Goal: Transaction & Acquisition: Purchase product/service

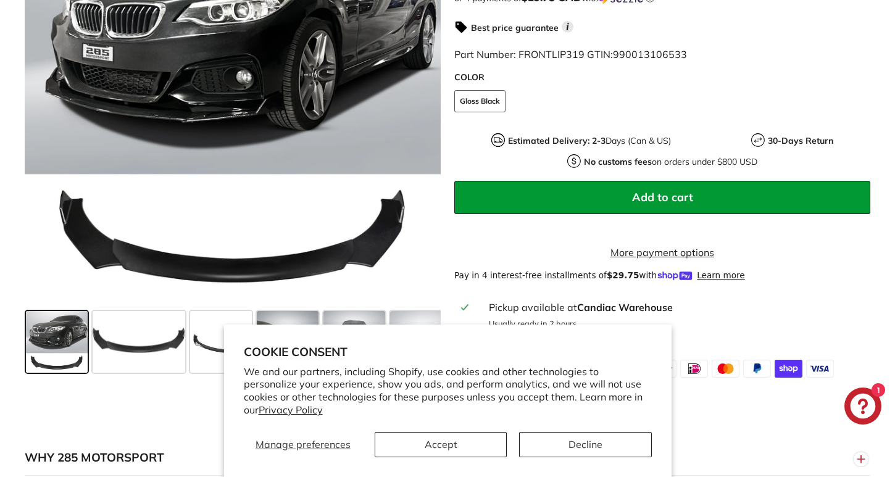
scroll to position [394, 0]
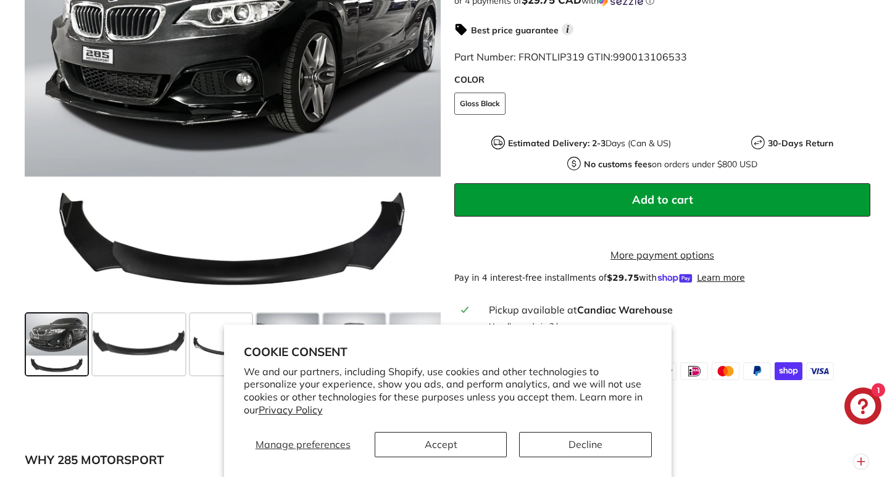
click at [420, 451] on button "Accept" at bounding box center [441, 444] width 132 height 25
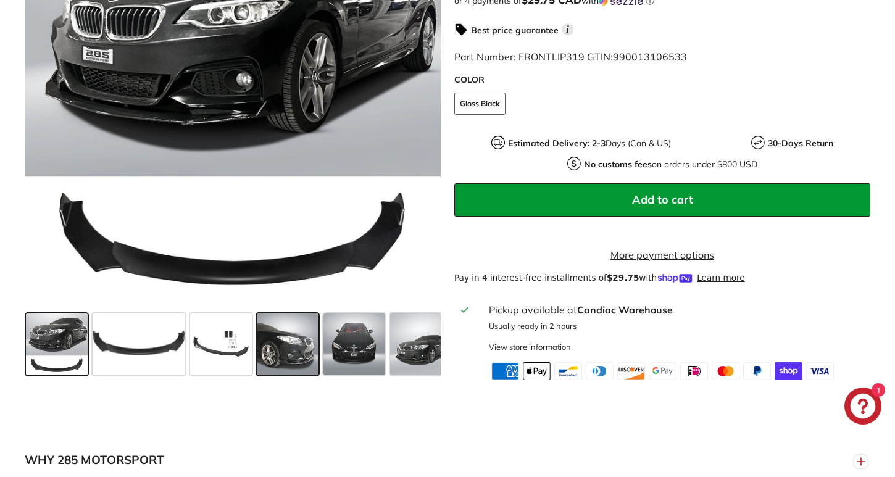
click at [294, 353] on span at bounding box center [288, 345] width 62 height 62
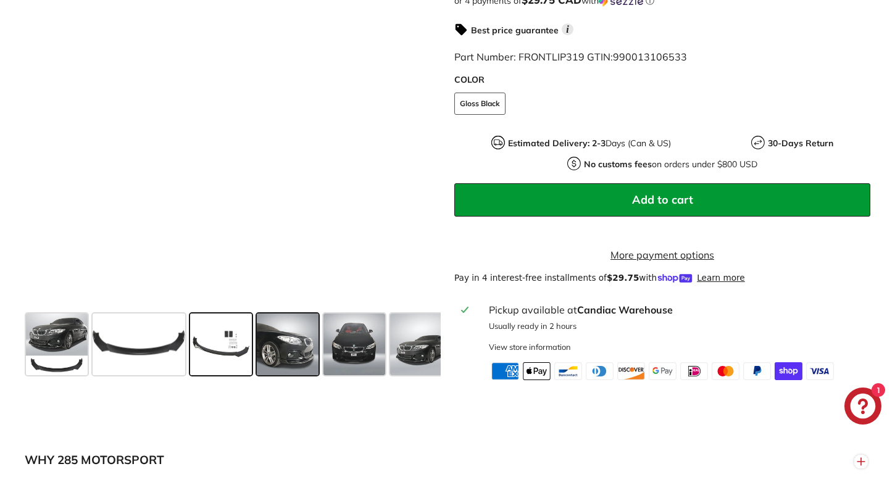
click at [250, 357] on span at bounding box center [221, 345] width 62 height 62
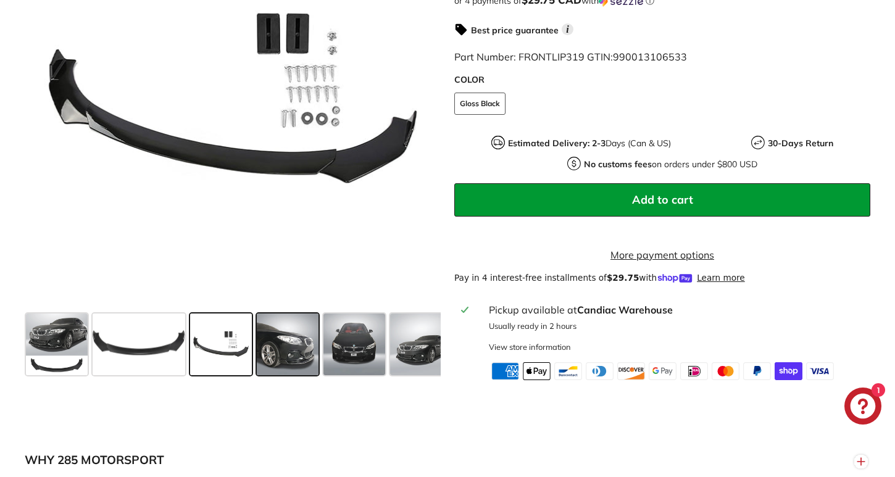
click at [305, 359] on span at bounding box center [288, 345] width 62 height 62
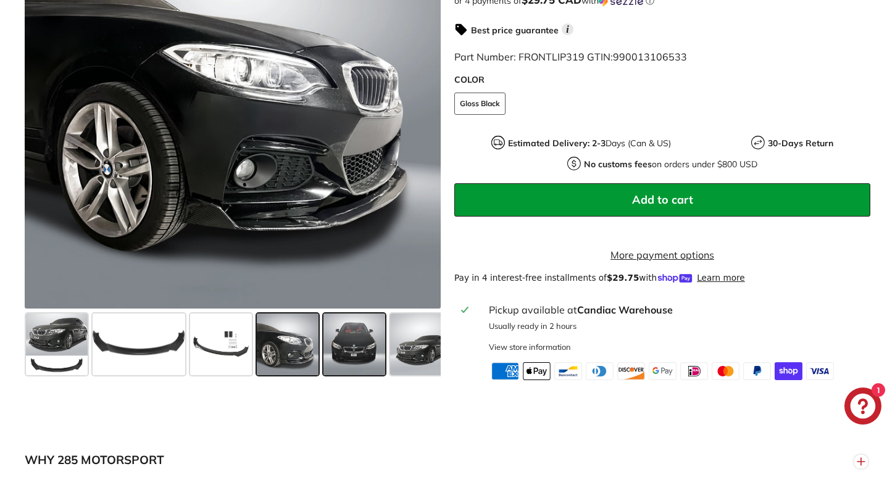
click at [356, 364] on span at bounding box center [355, 345] width 62 height 62
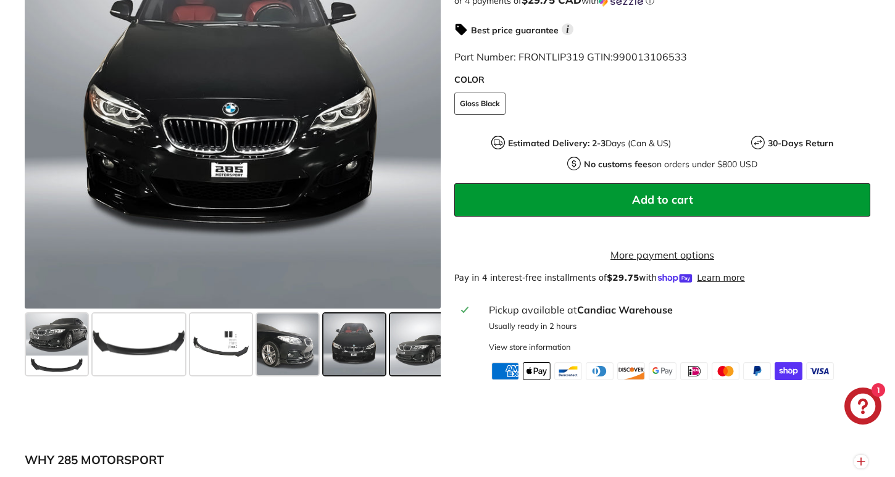
click at [408, 359] on span at bounding box center [421, 345] width 62 height 62
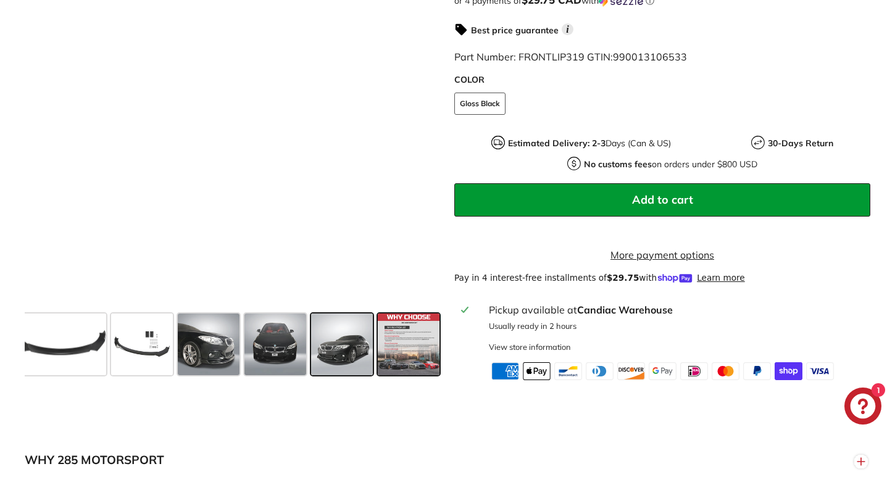
scroll to position [0, 80]
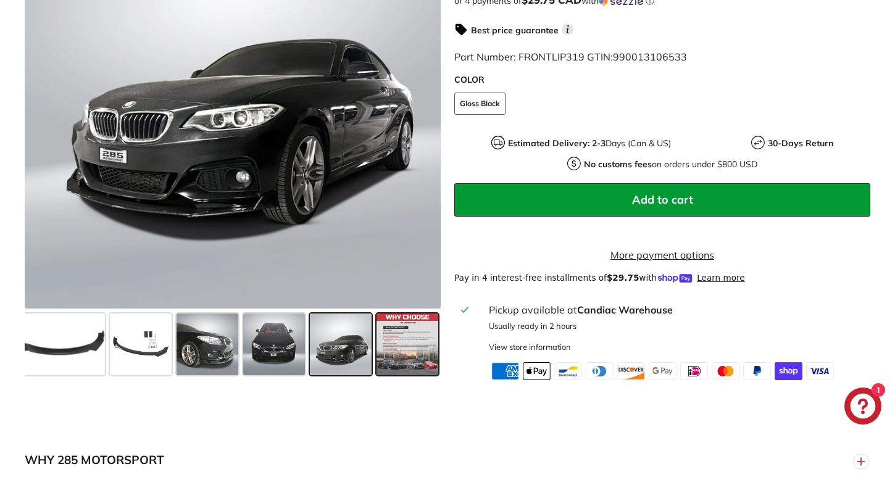
click at [387, 364] on span at bounding box center [408, 345] width 62 height 62
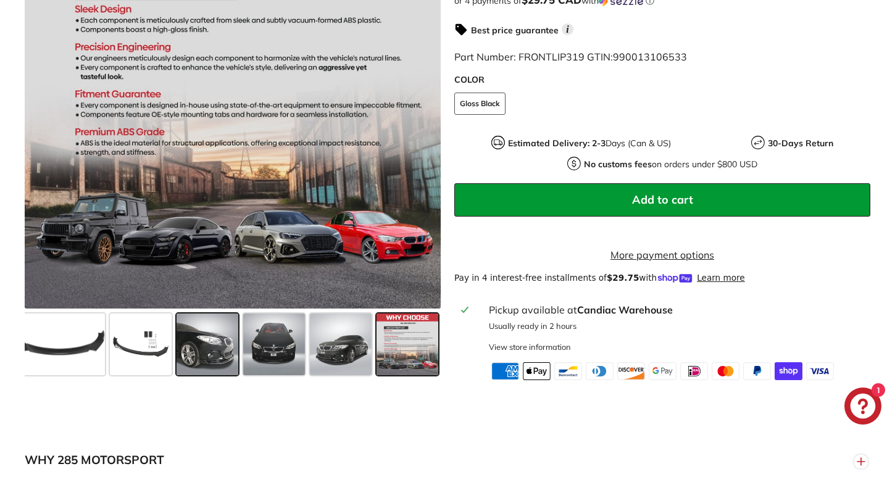
click at [198, 369] on span at bounding box center [208, 345] width 62 height 62
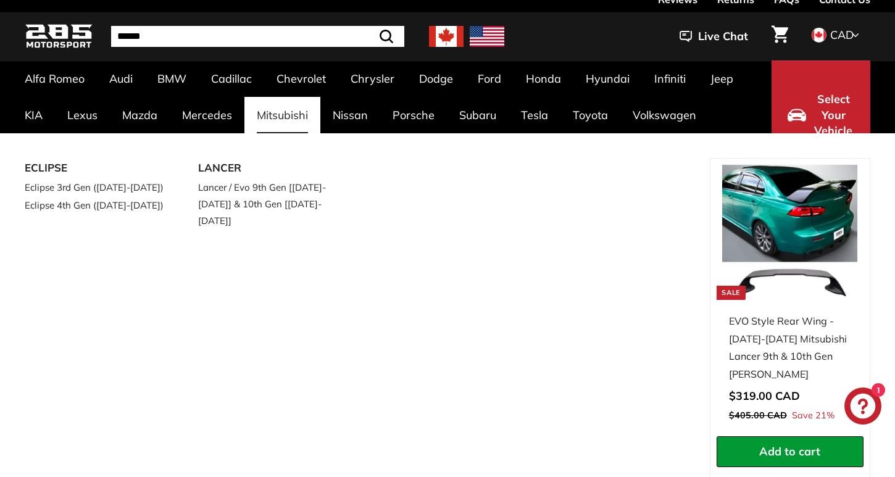
scroll to position [33, 0]
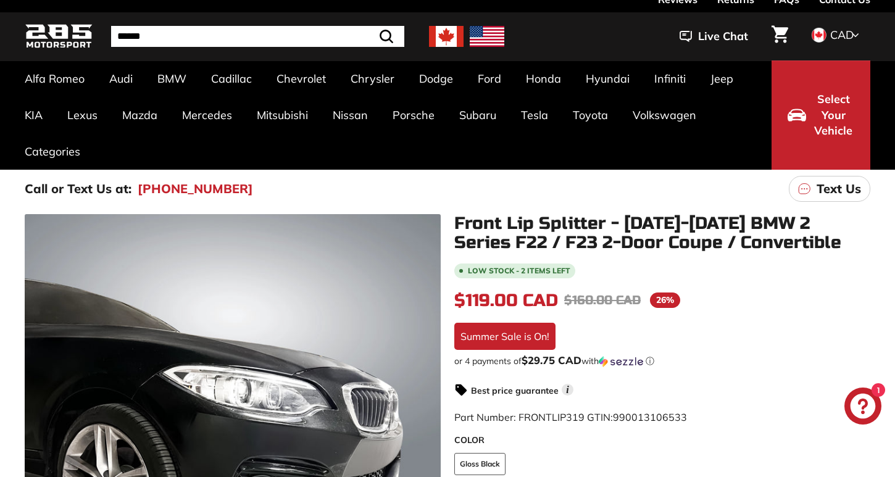
click at [295, 35] on input "Search" at bounding box center [257, 36] width 293 height 21
click at [453, 30] on img at bounding box center [446, 36] width 35 height 21
click at [309, 40] on input "Search" at bounding box center [257, 36] width 293 height 21
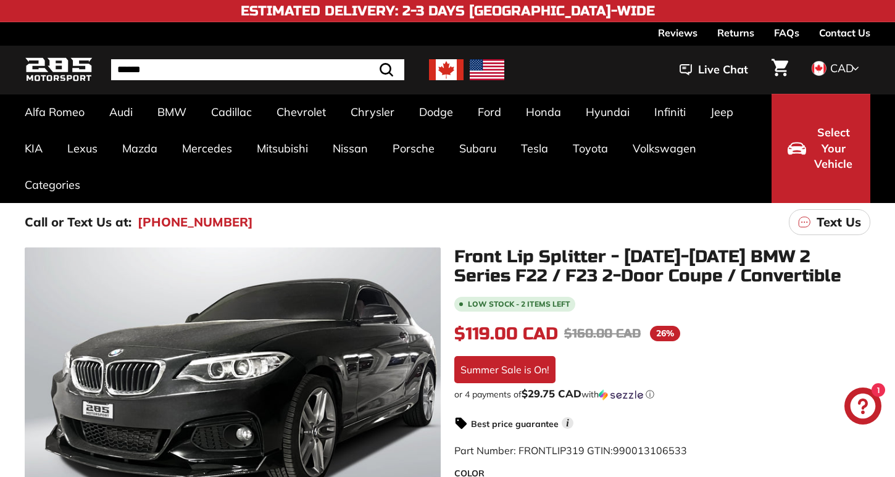
click at [165, 75] on input "Search" at bounding box center [257, 69] width 293 height 21
type input "***"
click at [356, 70] on button ".cls-1{fill:none;stroke:#000;stroke-miterlimit:10;stroke-width:2px} Search" at bounding box center [356, 69] width 36 height 21
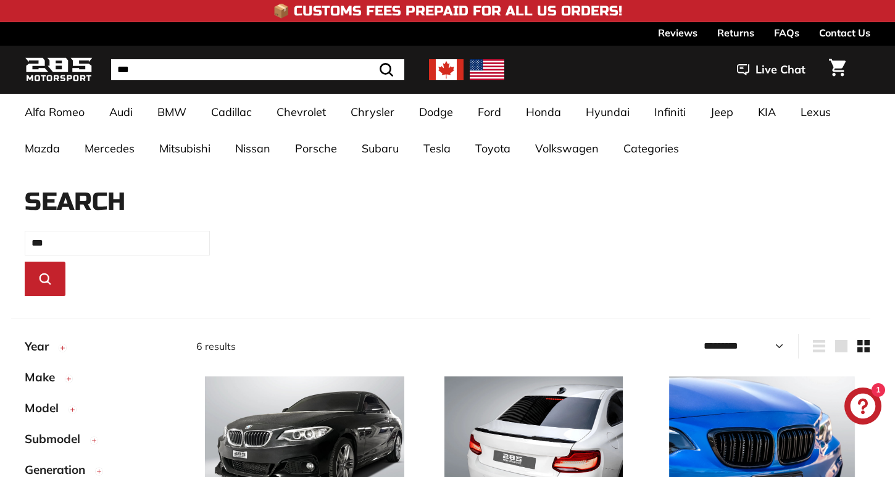
select select "*********"
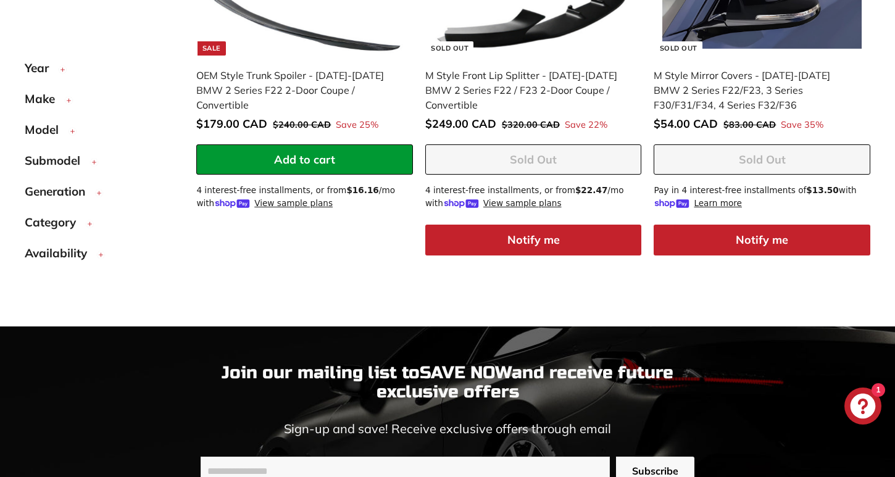
scroll to position [888, 0]
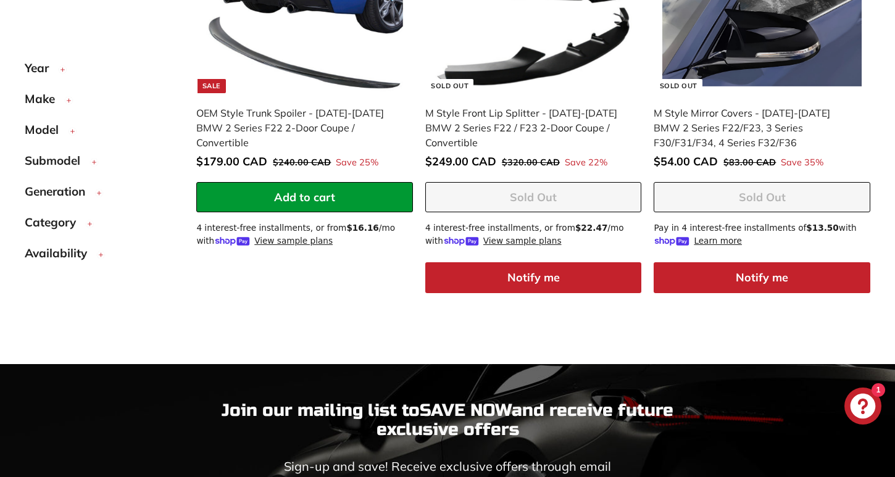
click at [266, 267] on div "**********" at bounding box center [304, 92] width 217 height 414
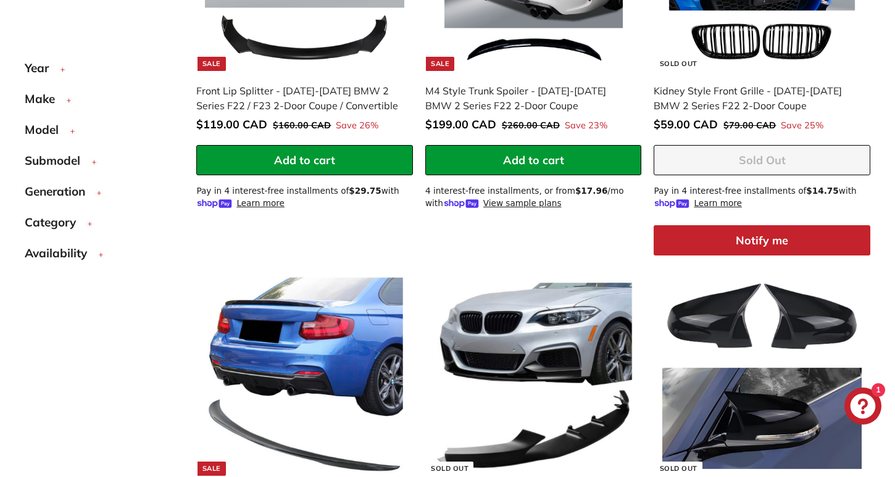
scroll to position [611, 0]
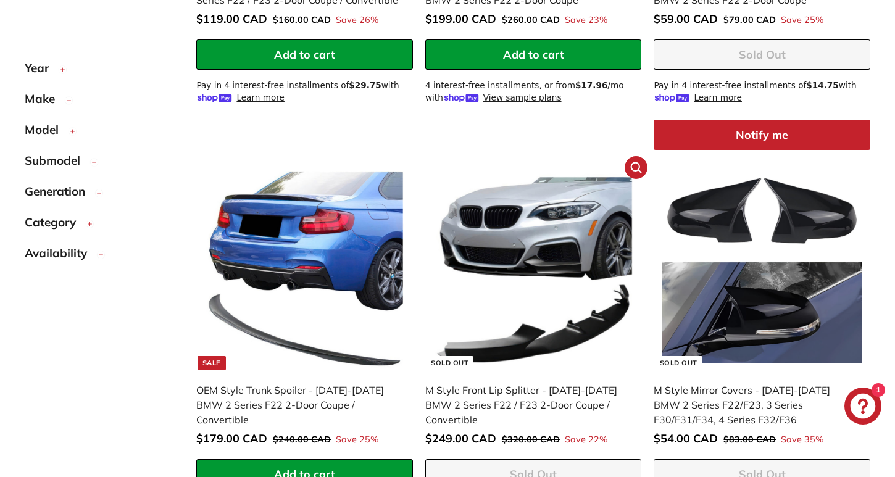
click at [538, 214] on img at bounding box center [533, 270] width 199 height 199
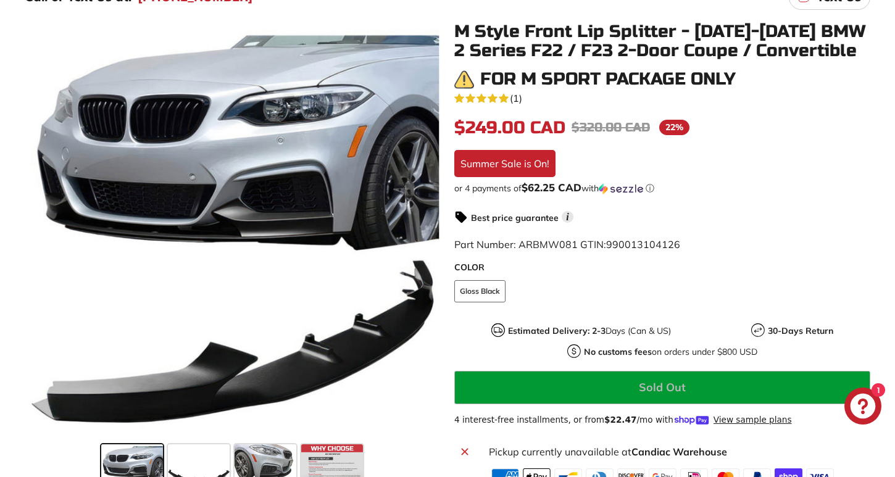
scroll to position [307, 0]
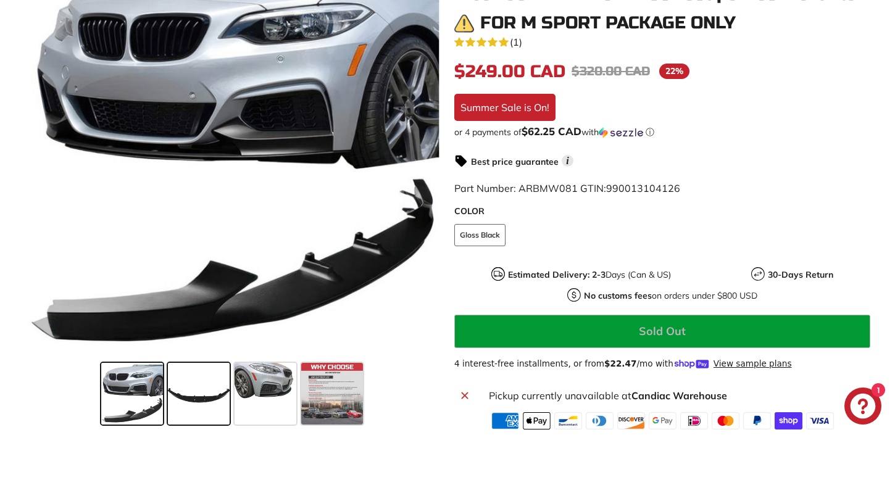
click at [198, 386] on span at bounding box center [199, 394] width 62 height 62
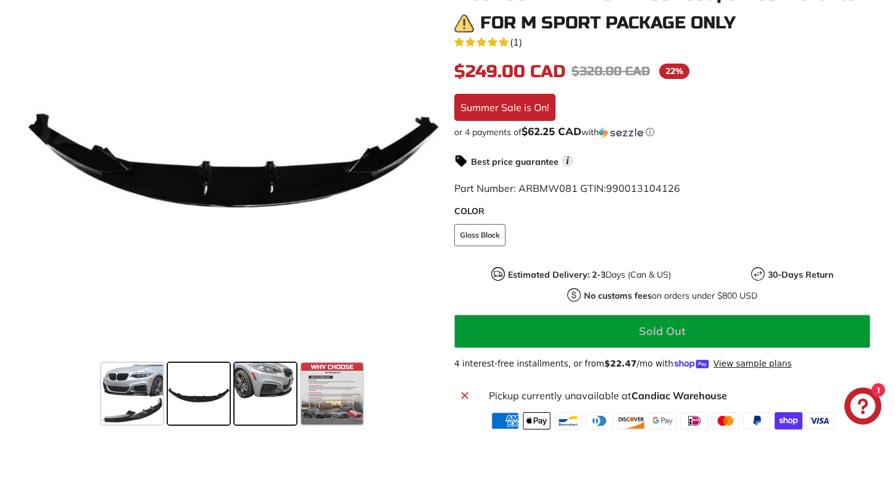
click at [254, 392] on span at bounding box center [266, 394] width 62 height 62
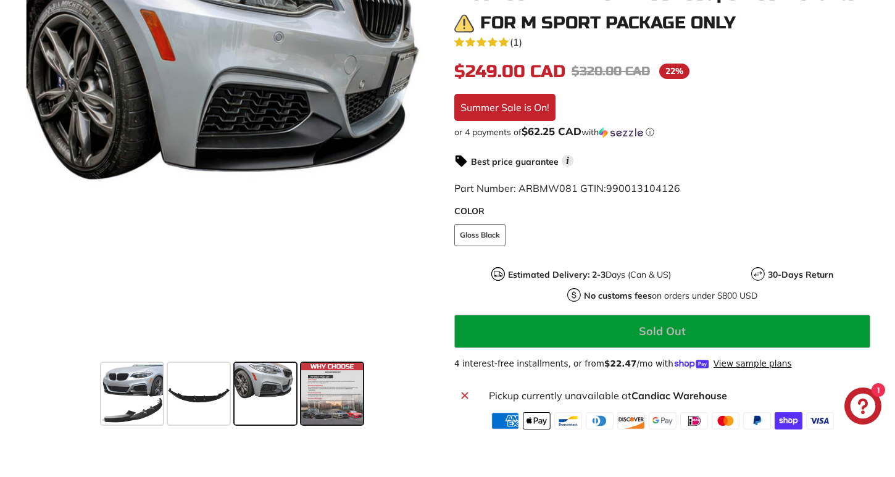
click at [328, 403] on span at bounding box center [332, 394] width 62 height 62
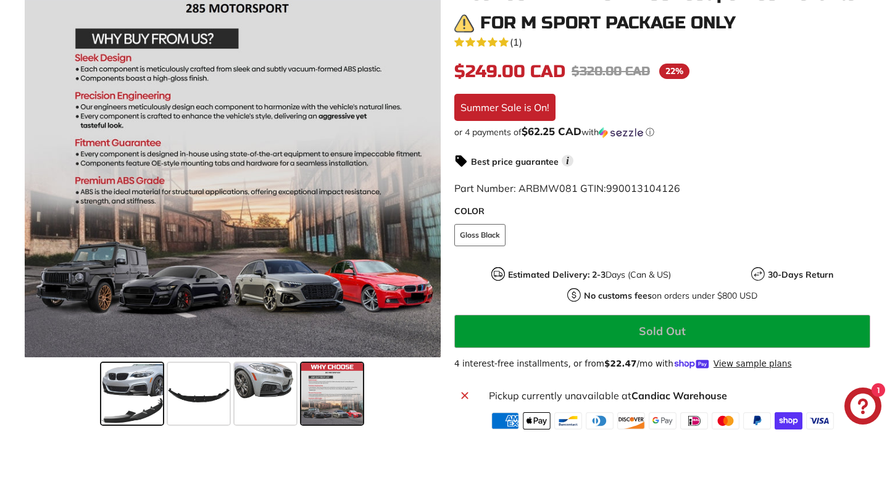
click at [149, 405] on span at bounding box center [132, 394] width 62 height 62
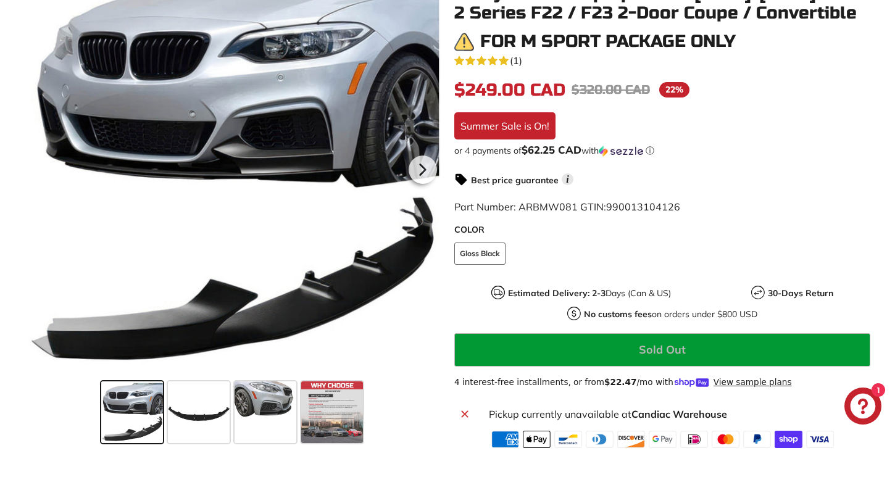
scroll to position [289, 0]
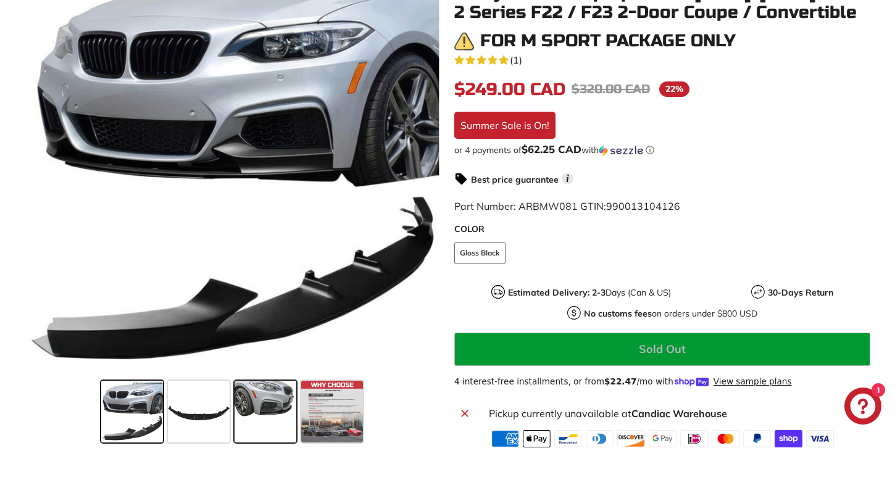
click at [249, 424] on span at bounding box center [266, 412] width 62 height 62
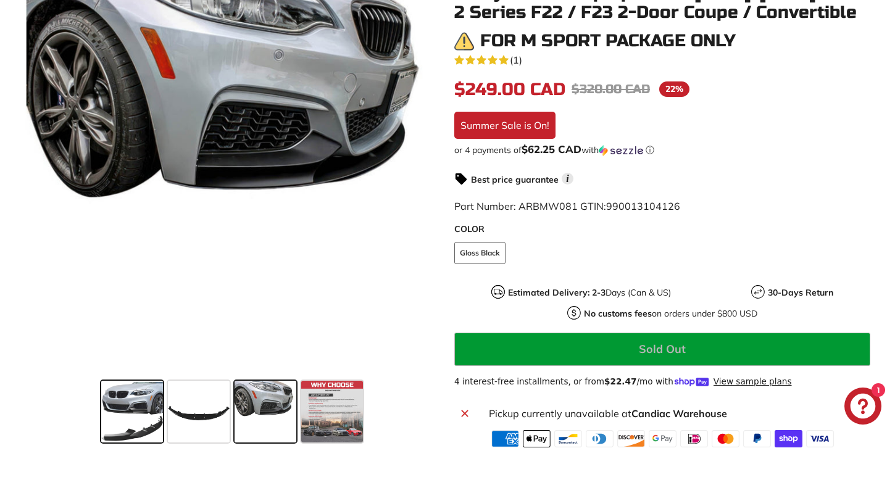
click at [152, 427] on span at bounding box center [132, 412] width 62 height 62
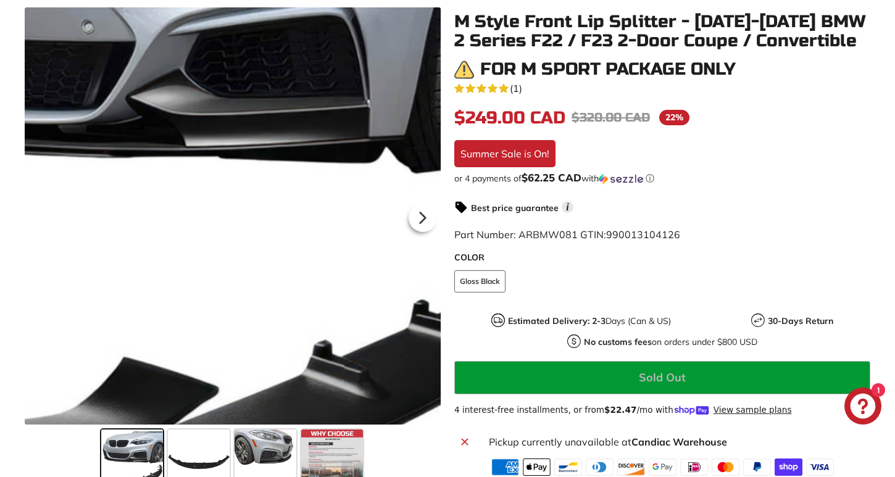
scroll to position [227, 0]
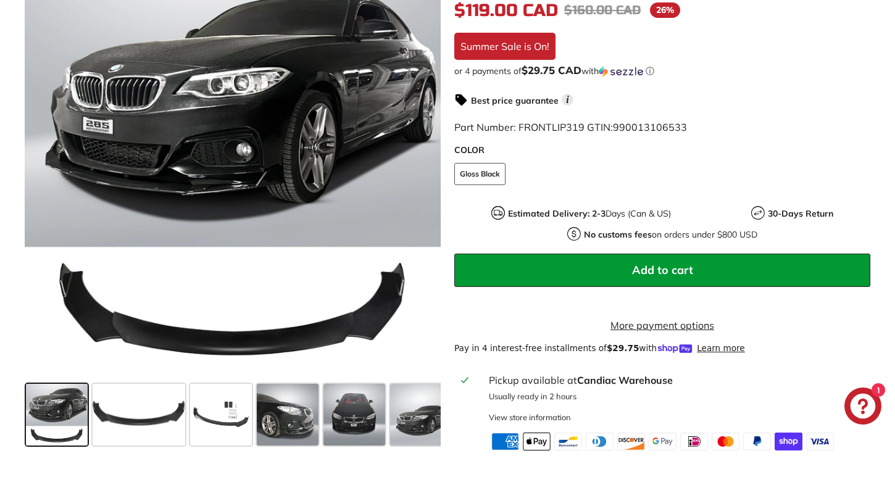
scroll to position [472, 0]
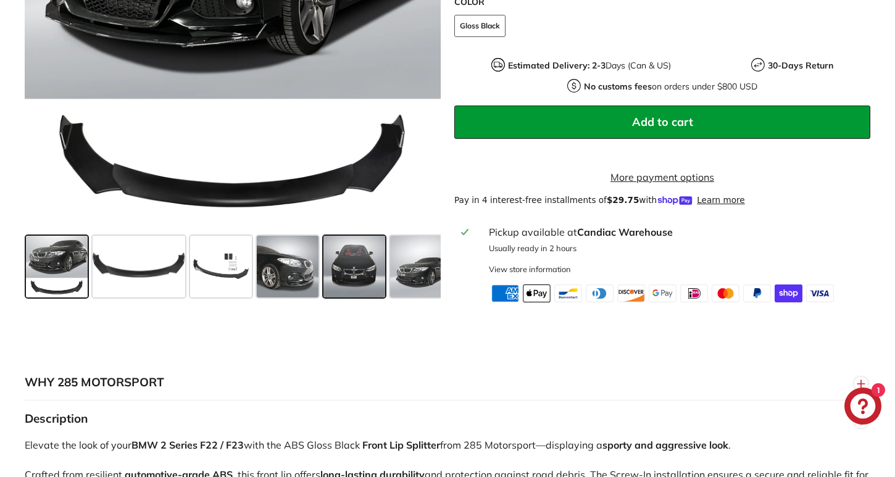
click at [335, 284] on span at bounding box center [355, 267] width 62 height 62
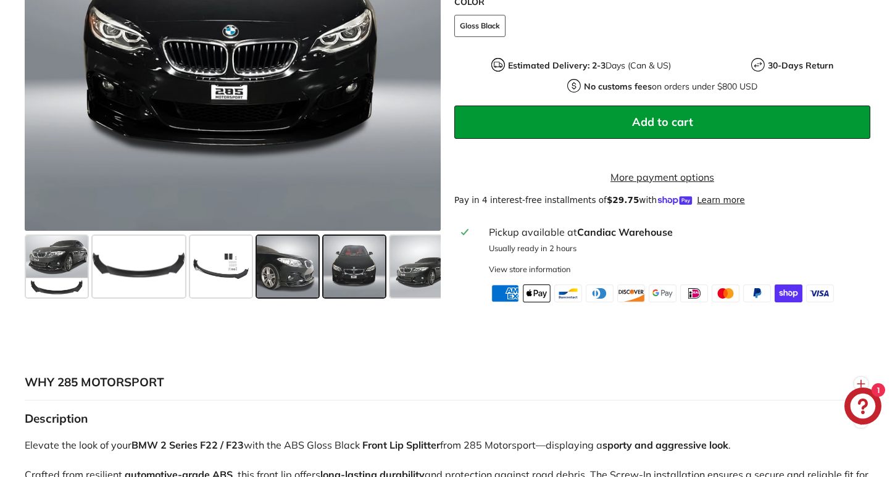
click at [304, 282] on span at bounding box center [288, 267] width 62 height 62
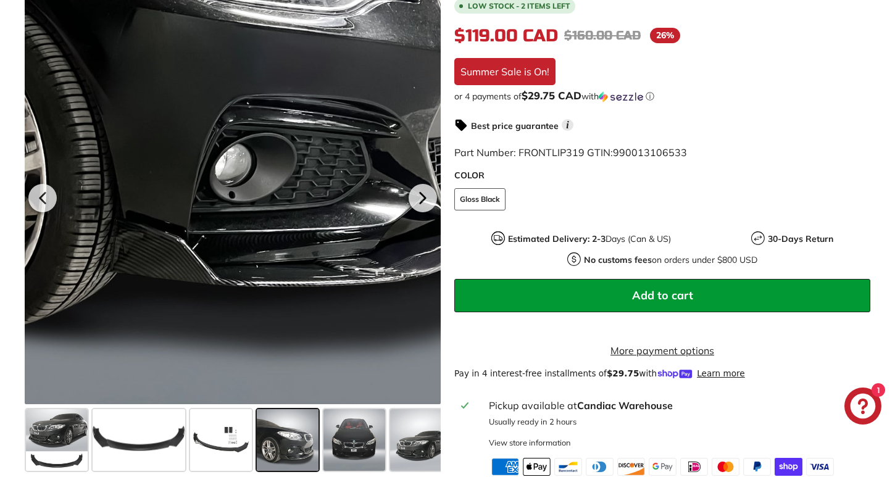
scroll to position [297, 0]
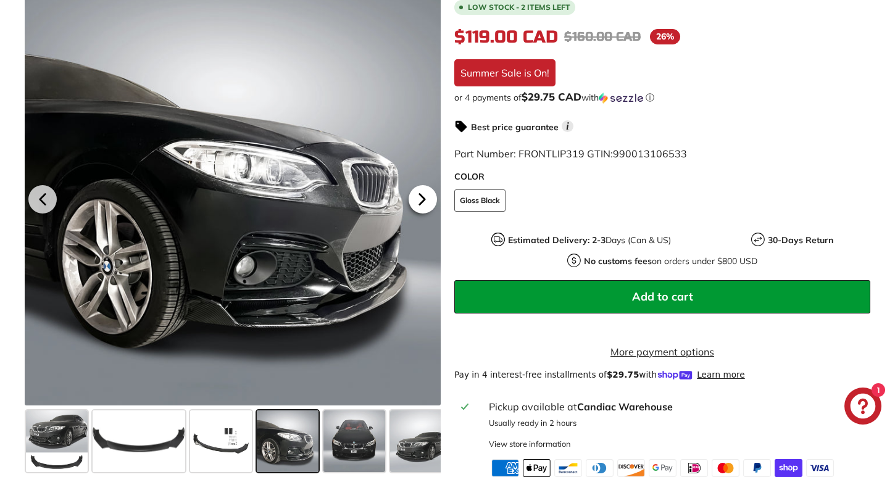
click at [421, 205] on icon at bounding box center [422, 199] width 28 height 28
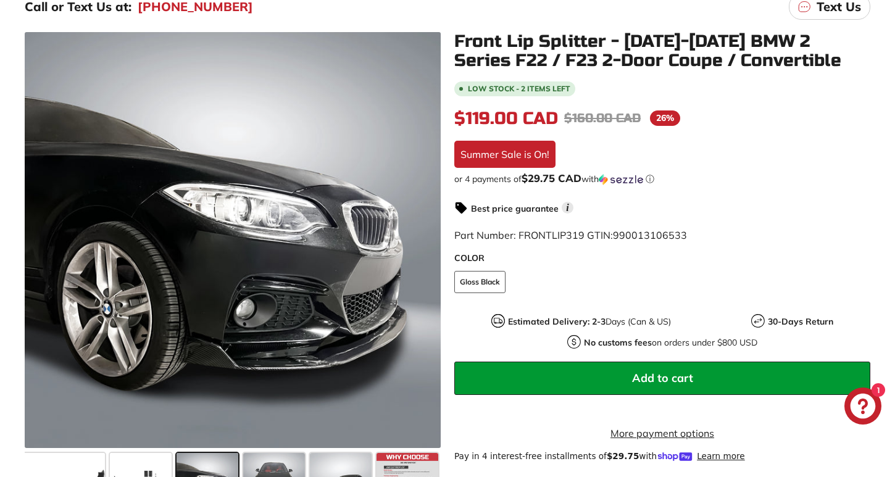
scroll to position [119, 0]
